Goal: Use online tool/utility: Use online tool/utility

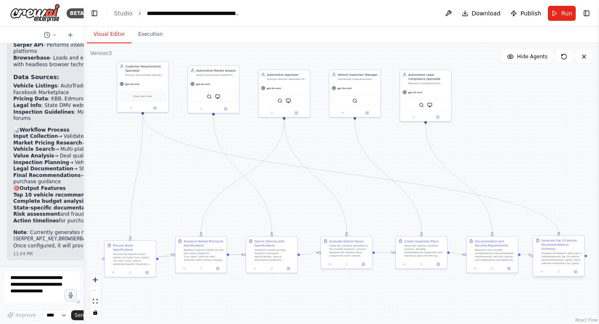
click at [579, 272] on div "Generate Top 10 Vehicle Recommendations Summary Compile all research data into …" at bounding box center [559, 256] width 52 height 41
click at [558, 10] on button "Run" at bounding box center [562, 13] width 28 height 15
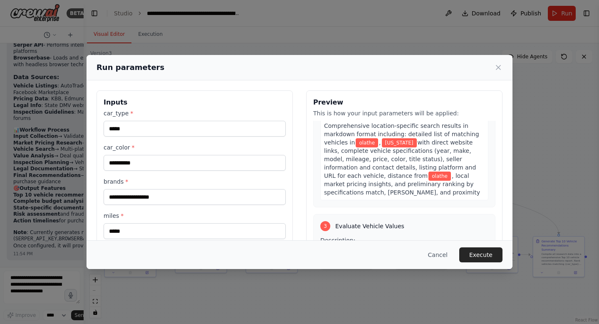
scroll to position [416, 0]
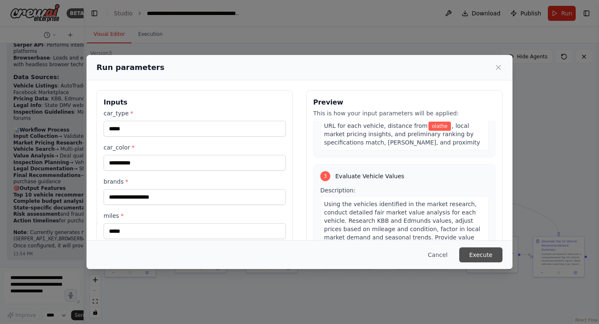
click at [481, 247] on button "Execute" at bounding box center [480, 254] width 43 height 15
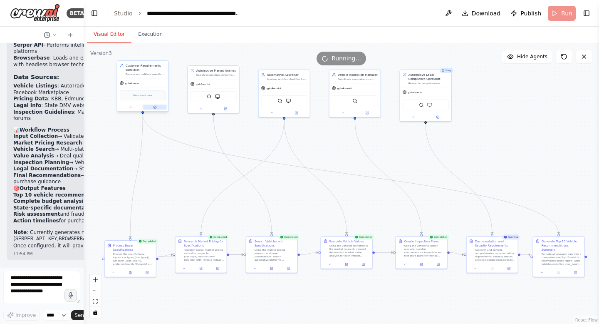
click at [157, 107] on button at bounding box center [155, 106] width 24 height 5
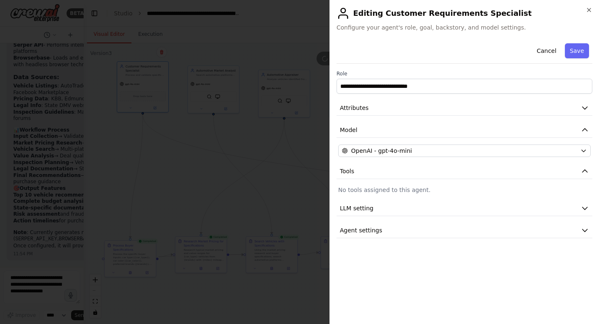
click at [234, 178] on div at bounding box center [299, 162] width 599 height 324
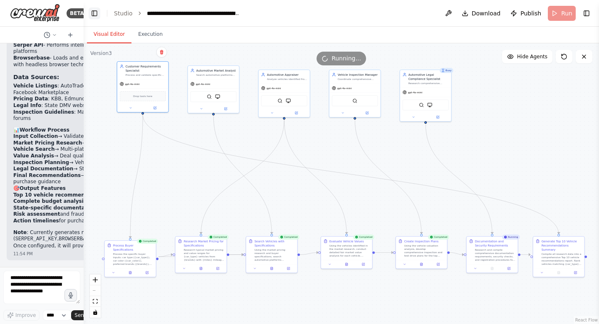
click at [97, 12] on button "Toggle Left Sidebar" at bounding box center [95, 13] width 12 height 12
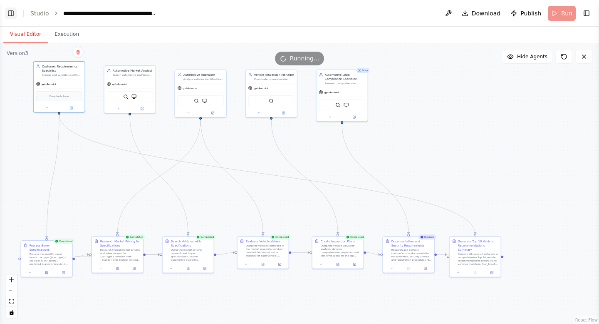
click at [11, 17] on button "Toggle Left Sidebar" at bounding box center [11, 13] width 12 height 12
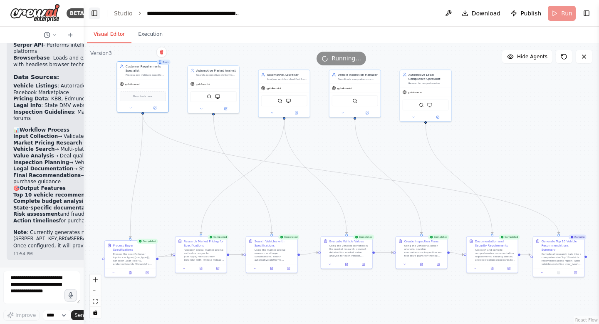
click at [93, 10] on button "Toggle Left Sidebar" at bounding box center [95, 13] width 12 height 12
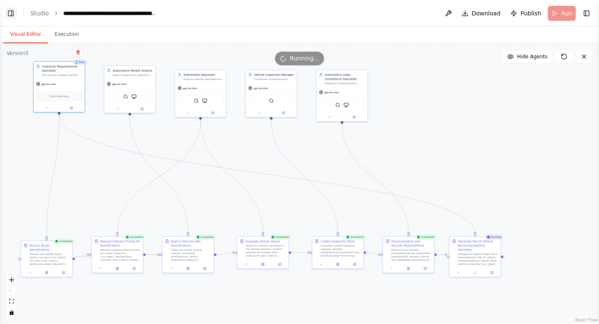
click at [14, 12] on button "Toggle Left Sidebar" at bounding box center [11, 13] width 12 height 12
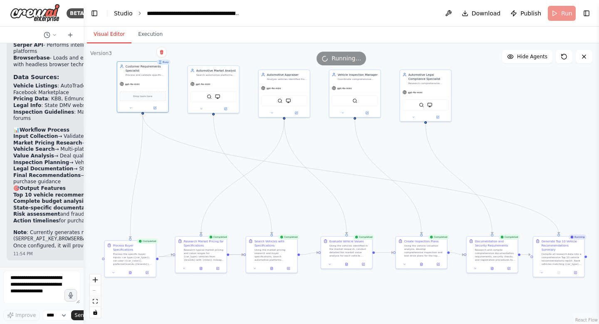
click at [121, 11] on link "Studio" at bounding box center [123, 13] width 19 height 7
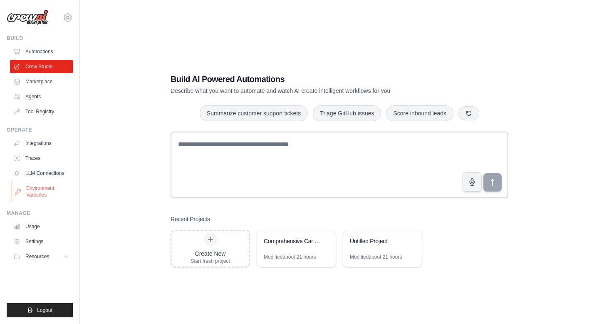
click at [32, 190] on link "Environment Variables" at bounding box center [42, 191] width 63 height 20
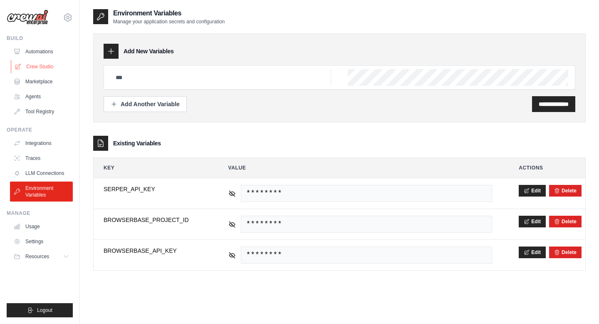
click at [35, 65] on link "Crew Studio" at bounding box center [42, 66] width 63 height 13
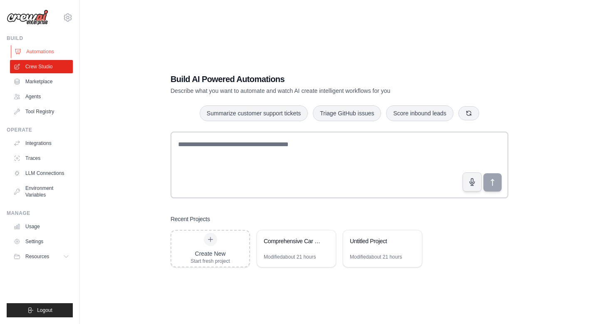
click at [38, 49] on link "Automations" at bounding box center [42, 51] width 63 height 13
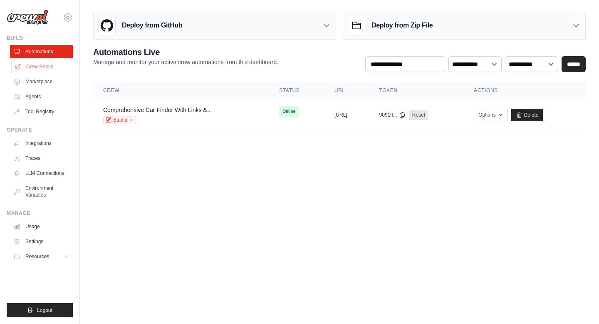
click at [48, 72] on link "Crew Studio" at bounding box center [42, 66] width 63 height 13
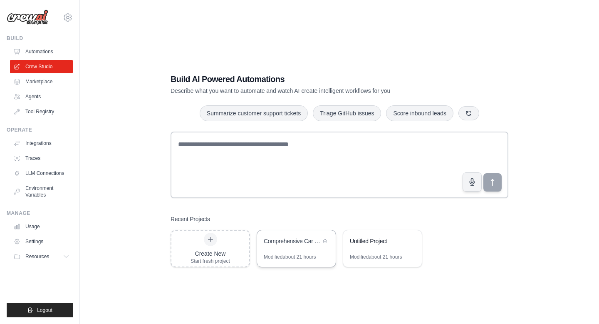
click at [299, 241] on div "Comprehensive Car Finder with Links & Documentation" at bounding box center [292, 241] width 57 height 8
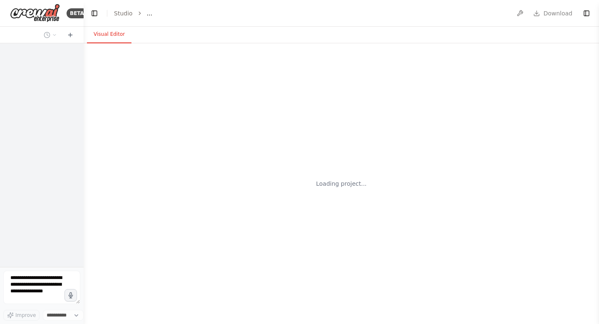
select select "****"
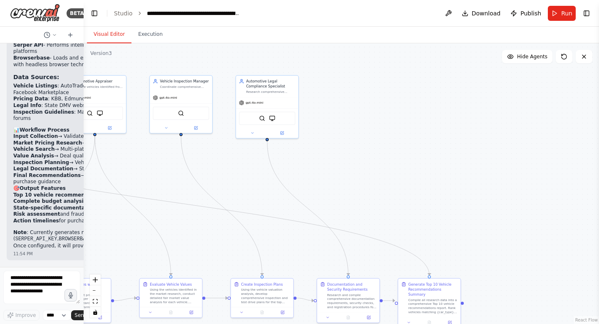
scroll to position [17474, 0]
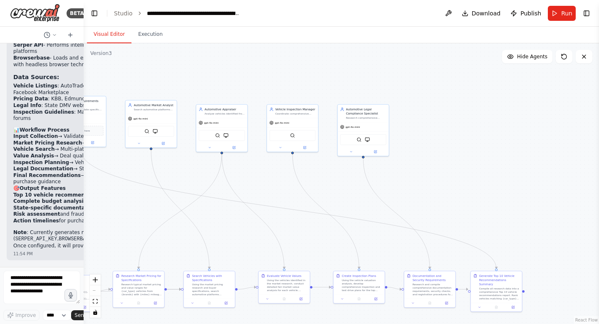
drag, startPoint x: 369, startPoint y: 203, endPoint x: 463, endPoint y: 158, distance: 104.2
click at [463, 159] on div ".deletable-edge-delete-btn { width: 20px; height: 20px; border: 0px solid #ffff…" at bounding box center [342, 183] width 516 height 281
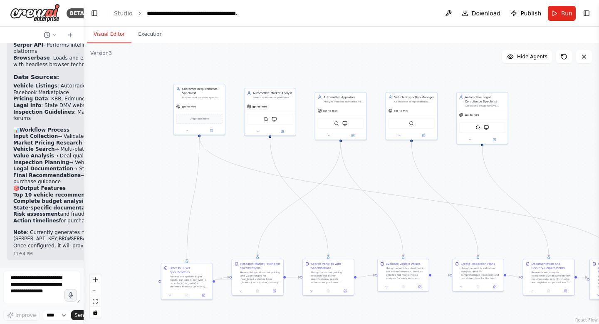
drag, startPoint x: 309, startPoint y: 133, endPoint x: 437, endPoint y: 165, distance: 132.1
click at [437, 165] on div ".deletable-edge-delete-btn { width: 20px; height: 20px; border: 0px solid #ffff…" at bounding box center [342, 183] width 516 height 281
click at [562, 15] on span "Run" at bounding box center [566, 13] width 11 height 8
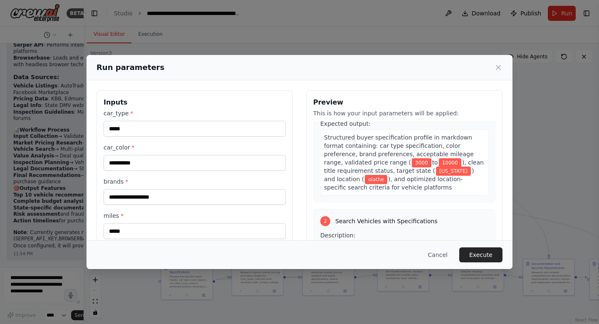
scroll to position [186, 0]
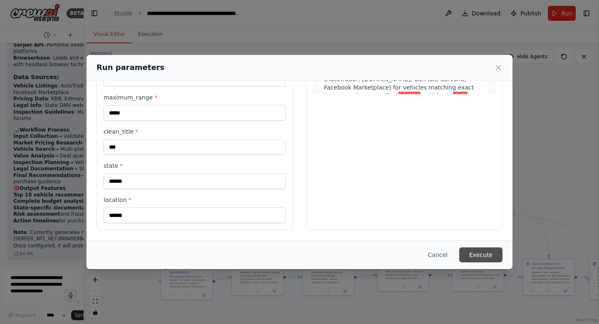
click at [484, 256] on button "Execute" at bounding box center [480, 254] width 43 height 15
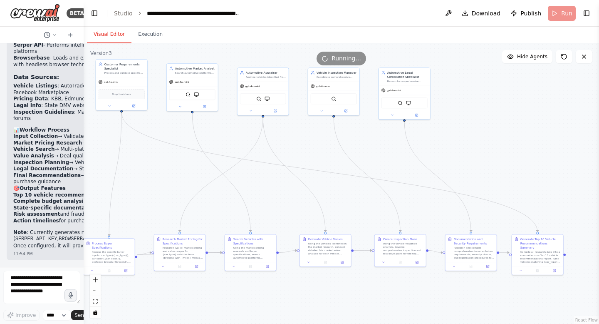
drag, startPoint x: 554, startPoint y: 184, endPoint x: 477, endPoint y: 160, distance: 80.4
click at [477, 160] on div ".deletable-edge-delete-btn { width: 20px; height: 20px; border: 0px solid #ffff…" at bounding box center [342, 183] width 516 height 281
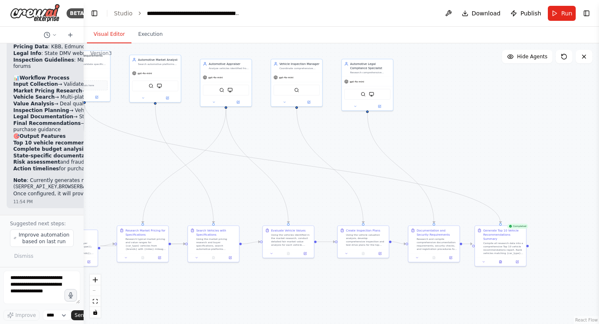
drag, startPoint x: 366, startPoint y: 154, endPoint x: 320, endPoint y: 143, distance: 47.4
click at [320, 144] on div ".deletable-edge-delete-btn { width: 20px; height: 20px; border: 0px solid #ffff…" at bounding box center [342, 183] width 516 height 281
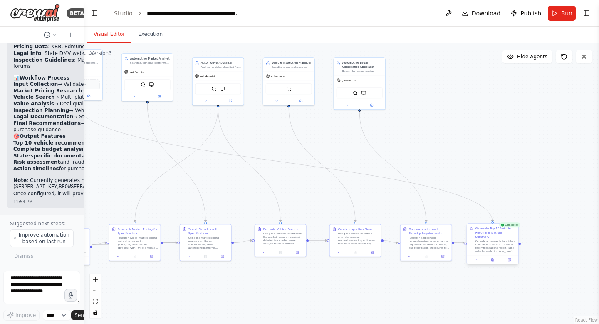
click at [491, 255] on div at bounding box center [492, 259] width 51 height 9
click at [492, 258] on icon at bounding box center [493, 259] width 2 height 3
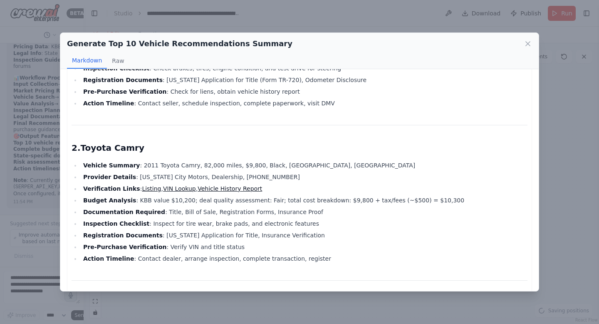
scroll to position [123, 0]
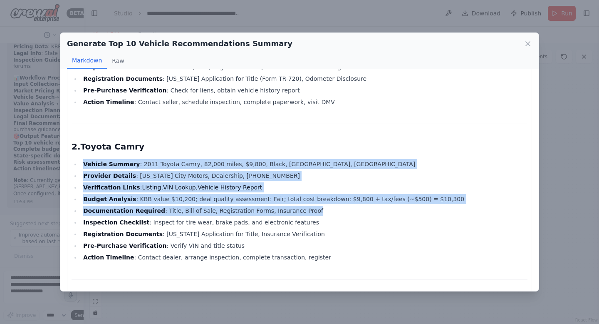
drag, startPoint x: 84, startPoint y: 163, endPoint x: 118, endPoint y: 217, distance: 63.8
click at [118, 217] on ul "Vehicle Summary : 2011 Toyota Camry, 82,000 miles, $9,800, Black, Olathe, [GEOG…" at bounding box center [300, 210] width 456 height 103
click at [118, 217] on li "Inspection Checklist : Inspect for tire wear, brake pads, and electronic featur…" at bounding box center [304, 222] width 447 height 10
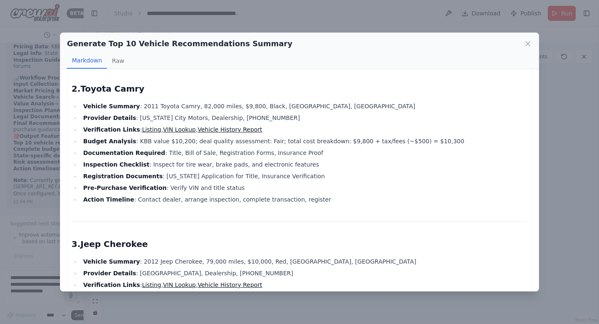
scroll to position [176, 0]
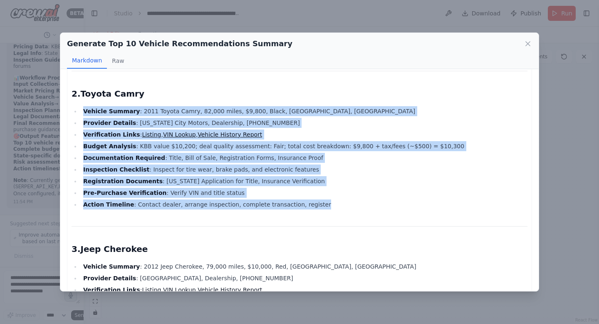
drag, startPoint x: 83, startPoint y: 111, endPoint x: 316, endPoint y: 209, distance: 252.2
click at [316, 208] on ul "Vehicle Summary : 2011 Toyota Camry, 82,000 miles, $9,800, Black, Olathe, [GEOG…" at bounding box center [300, 157] width 456 height 103
copy ul "Vehicle Summary : 2011 Toyota Camry, 82,000 miles, $9,800, Black, Olathe, [GEOG…"
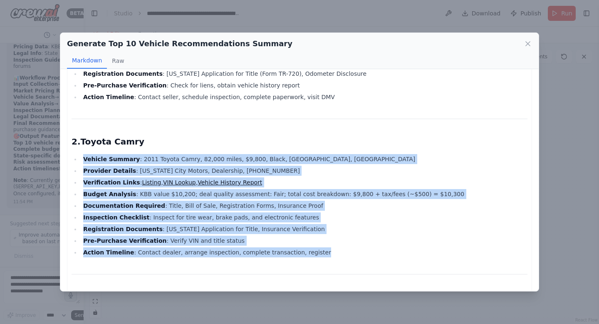
scroll to position [0, 0]
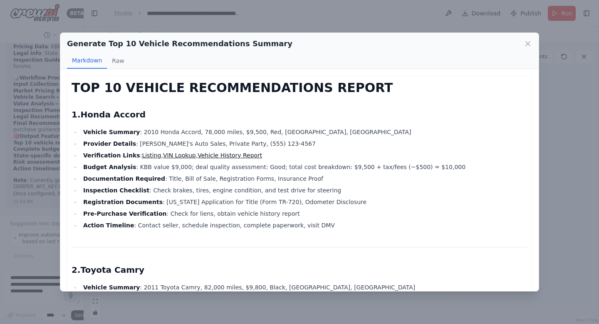
click at [244, 113] on h2 "1. Honda Accord" at bounding box center [300, 115] width 456 height 12
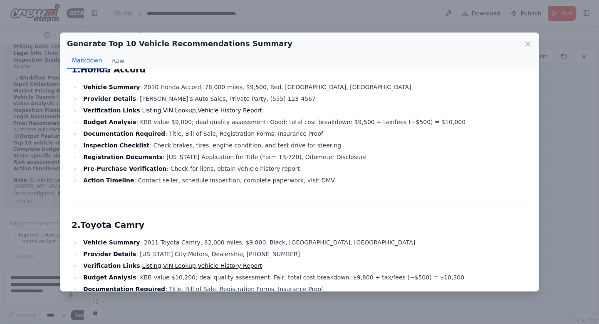
scroll to position [46, 0]
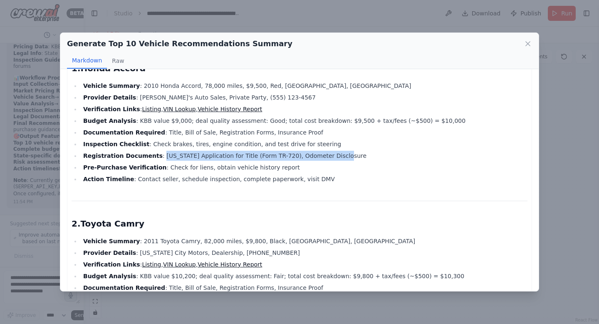
drag, startPoint x: 155, startPoint y: 156, endPoint x: 427, endPoint y: 158, distance: 271.4
click at [410, 157] on li "Registration Documents : [US_STATE] Application for Title (Form TR-720), Odomet…" at bounding box center [304, 156] width 447 height 10
click at [425, 156] on li "Registration Documents : [US_STATE] Application for Title (Form TR-720), Odomet…" at bounding box center [304, 156] width 447 height 10
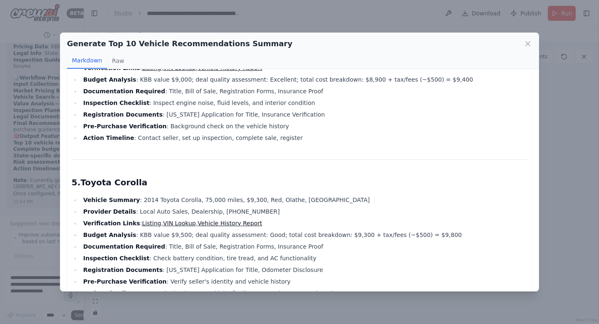
scroll to position [0, 0]
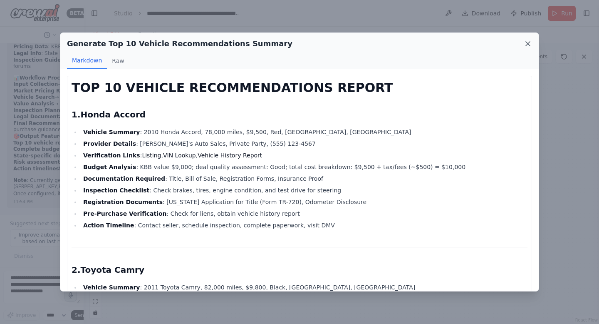
click at [532, 43] on icon at bounding box center [528, 44] width 8 height 8
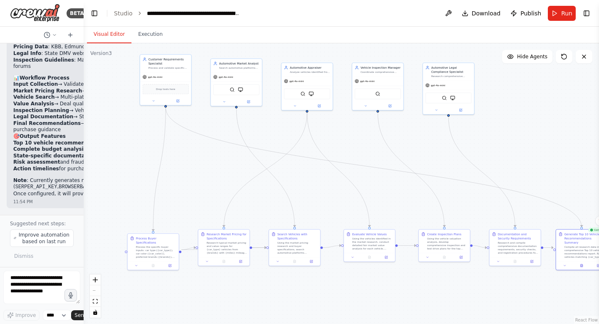
drag, startPoint x: 244, startPoint y: 164, endPoint x: 334, endPoint y: 169, distance: 89.6
click at [334, 169] on div ".deletable-edge-delete-btn { width: 20px; height: 20px; border: 0px solid #ffff…" at bounding box center [342, 183] width 516 height 281
